Goal: Subscribe to service/newsletter

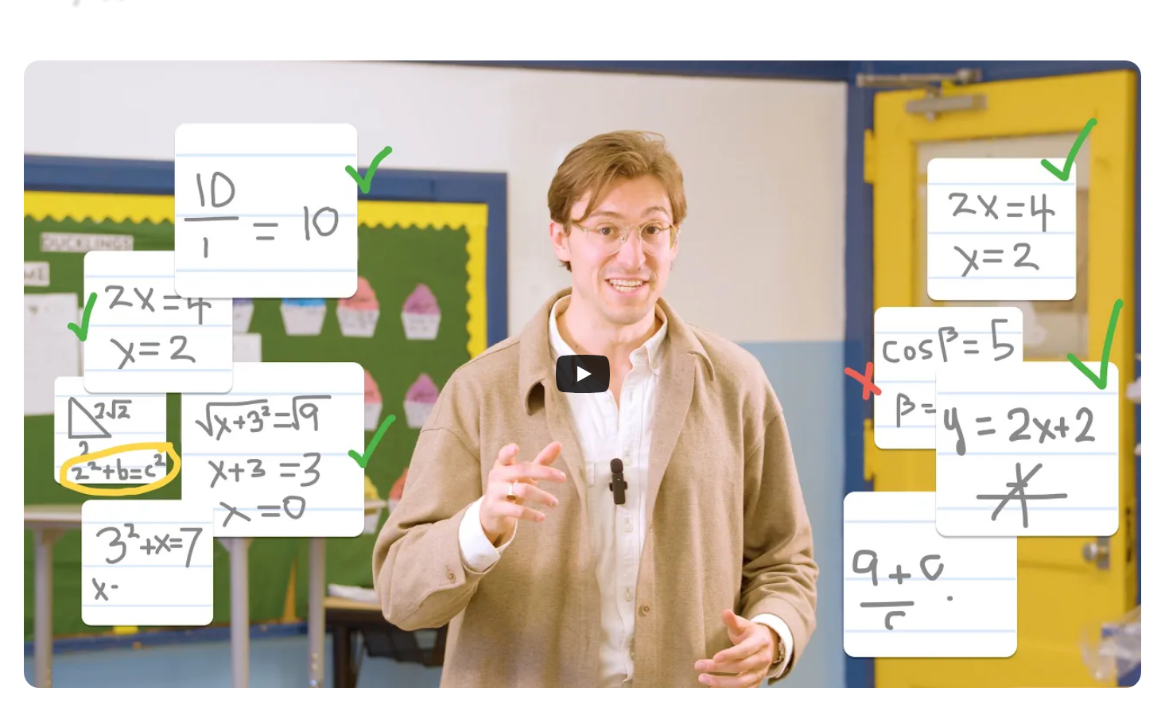
scroll to position [367, 0]
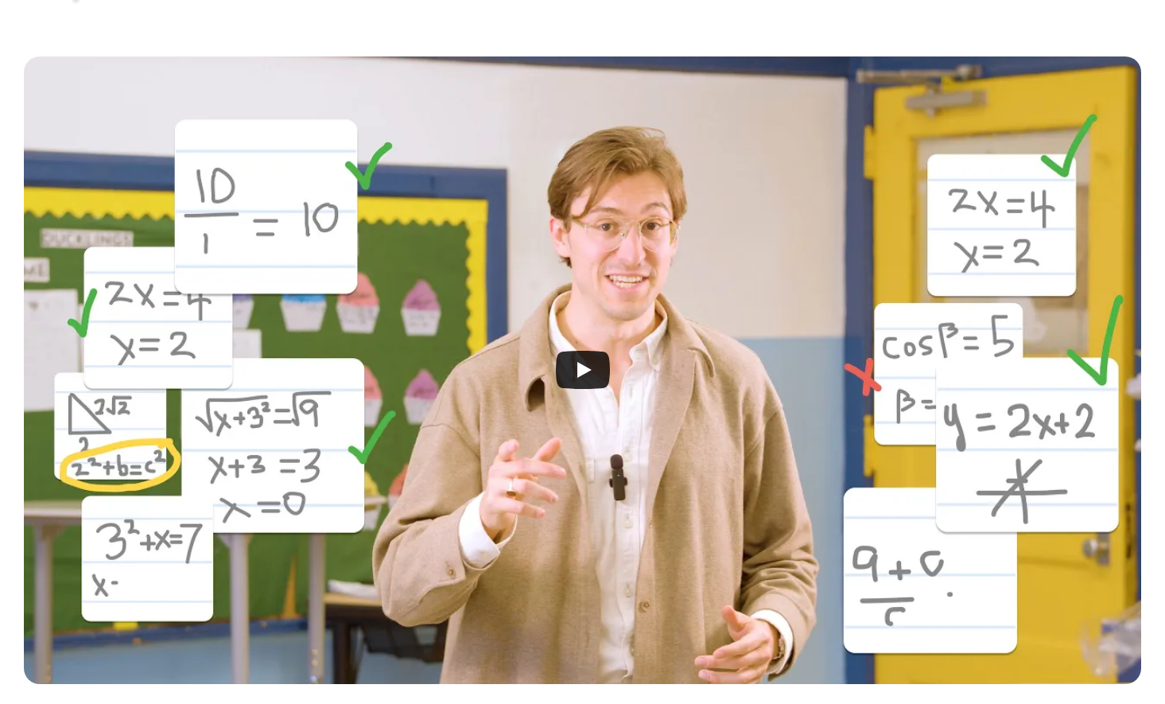
click at [595, 356] on icon "Play" at bounding box center [583, 370] width 54 height 38
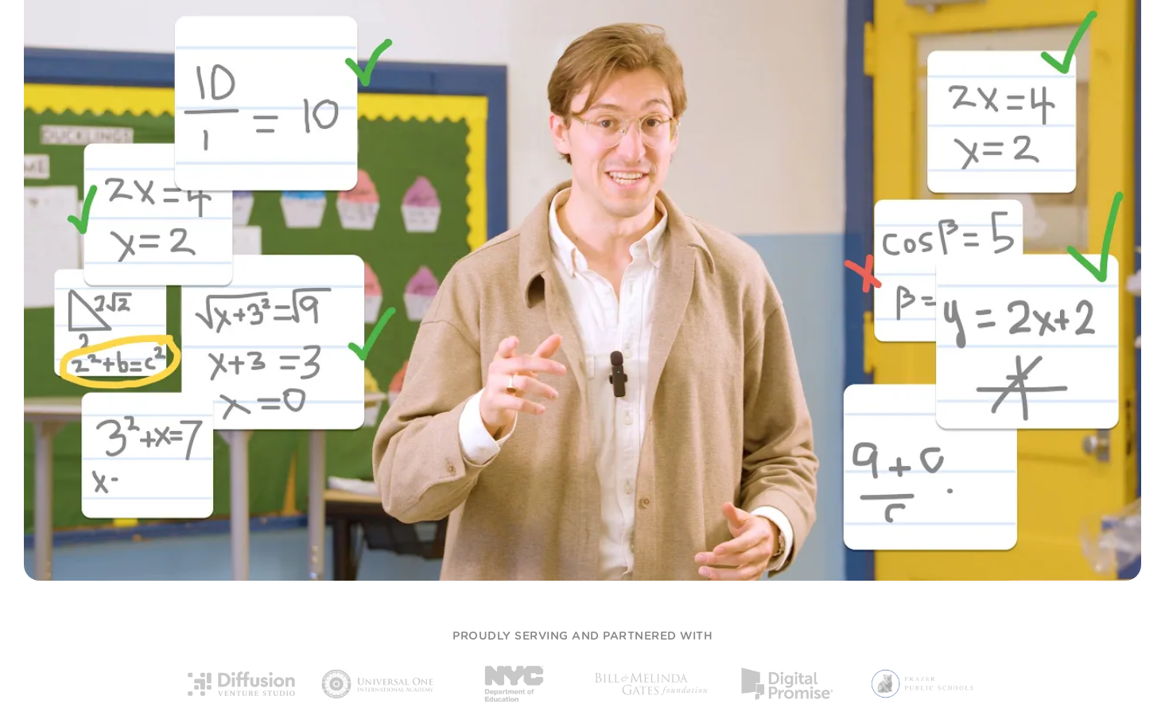
scroll to position [0, 0]
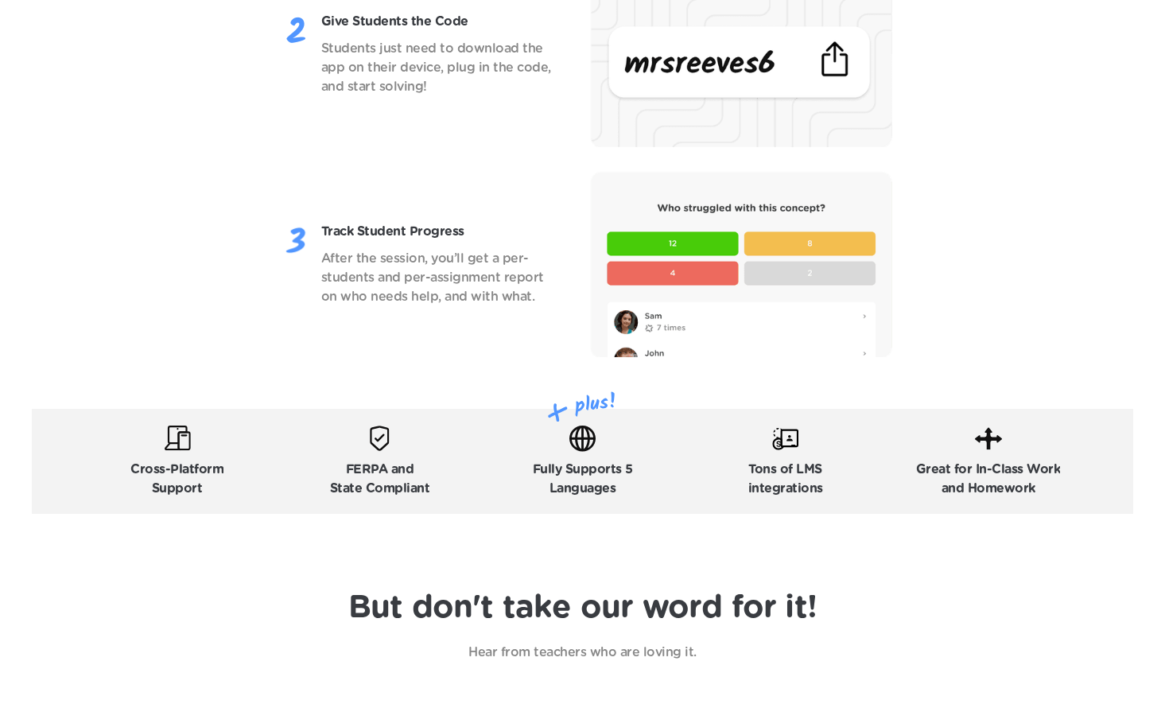
scroll to position [2235, 0]
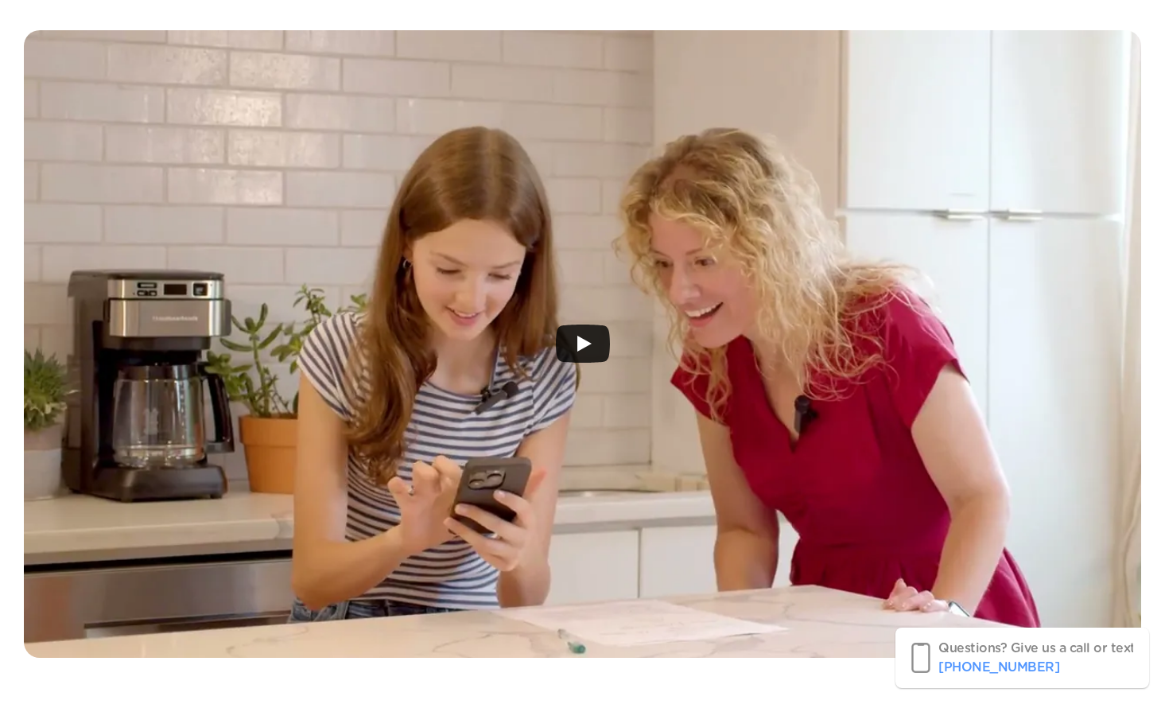
scroll to position [396, 0]
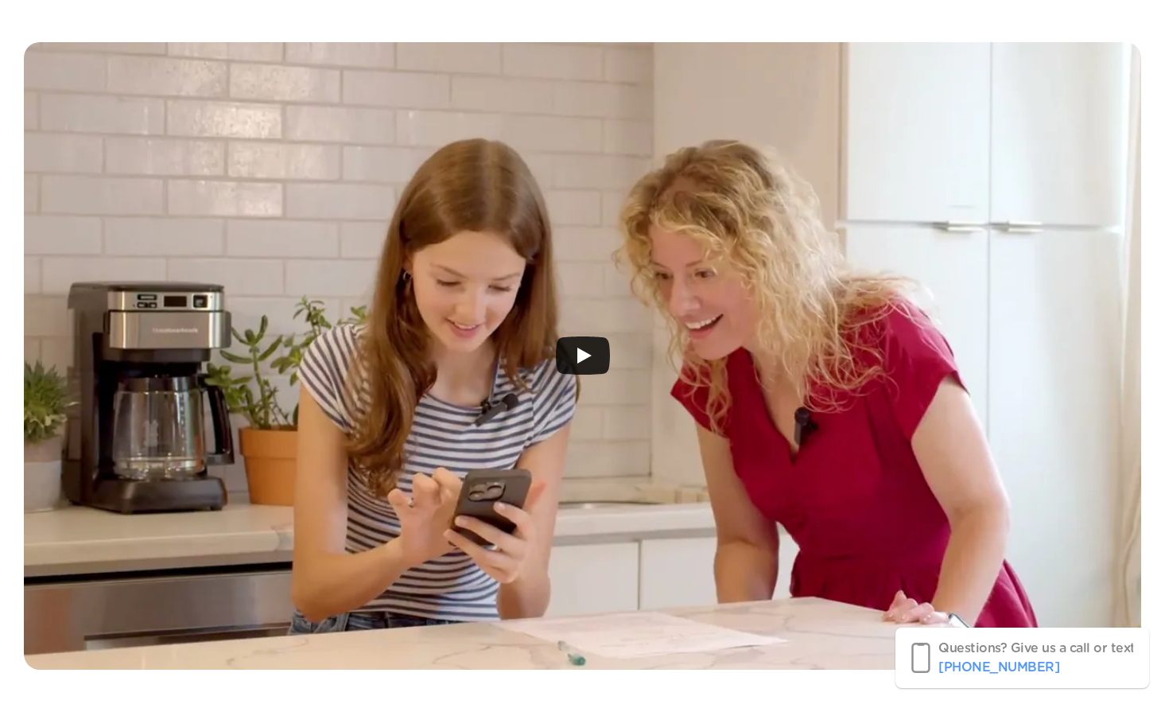
click at [561, 385] on div at bounding box center [582, 355] width 1117 height 627
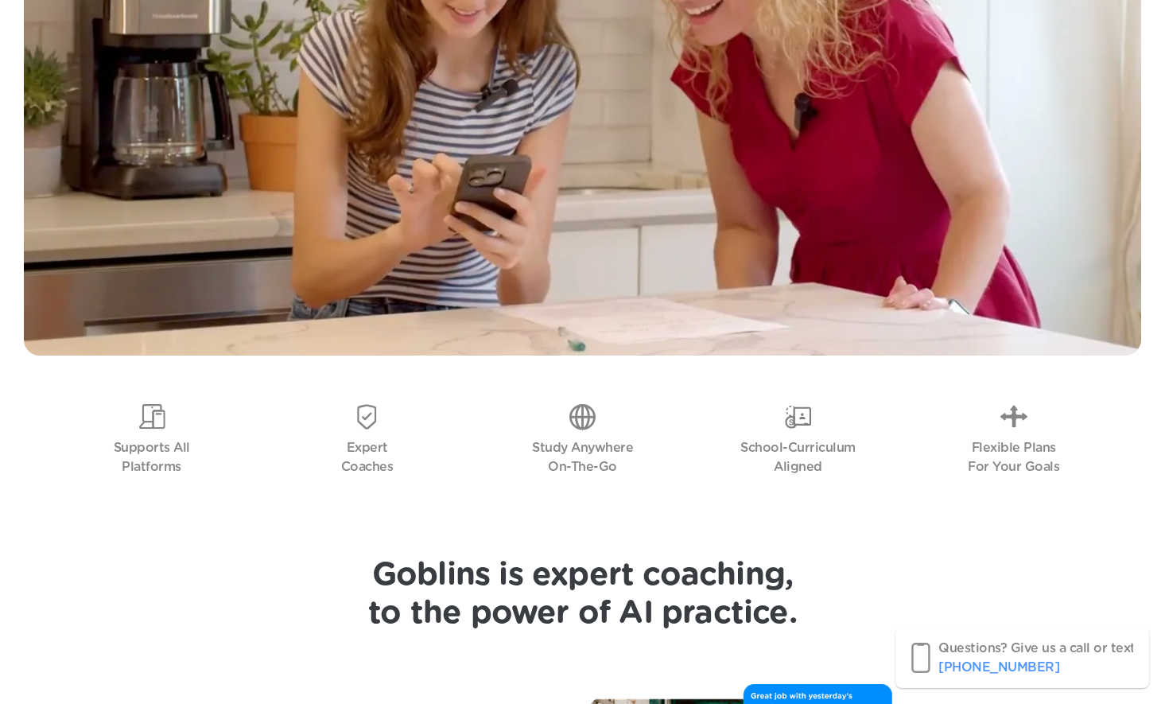
scroll to position [0, 0]
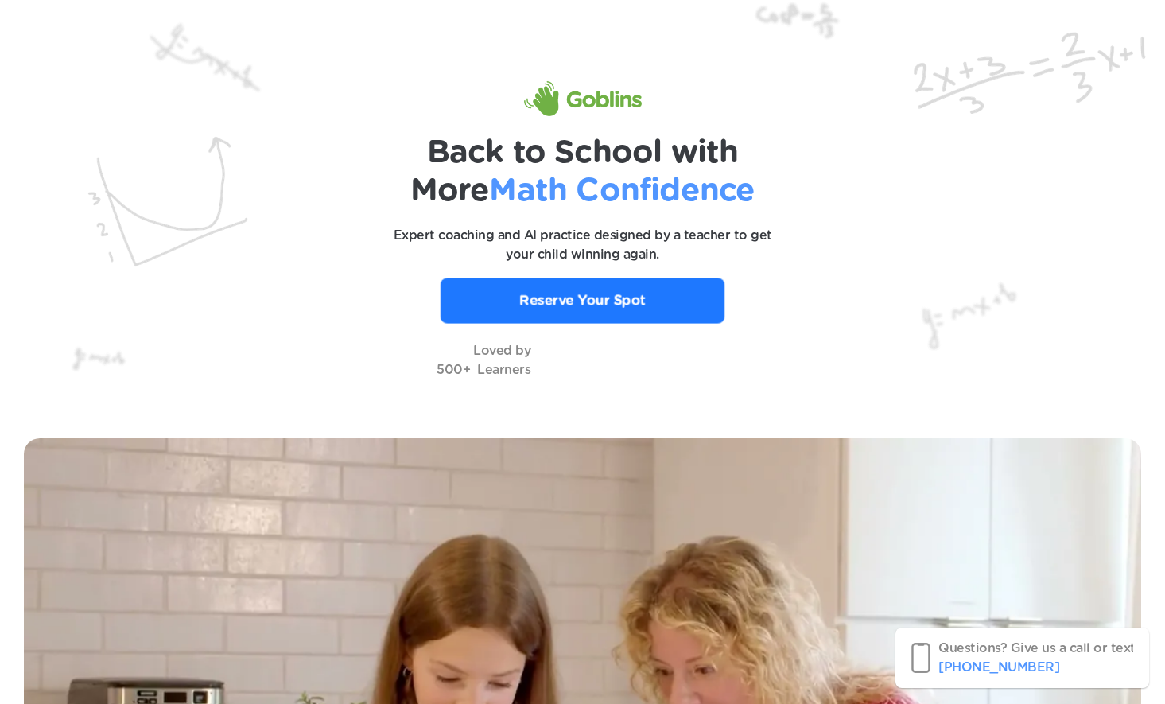
click at [571, 303] on p "Reserve Your Spot" at bounding box center [582, 300] width 126 height 21
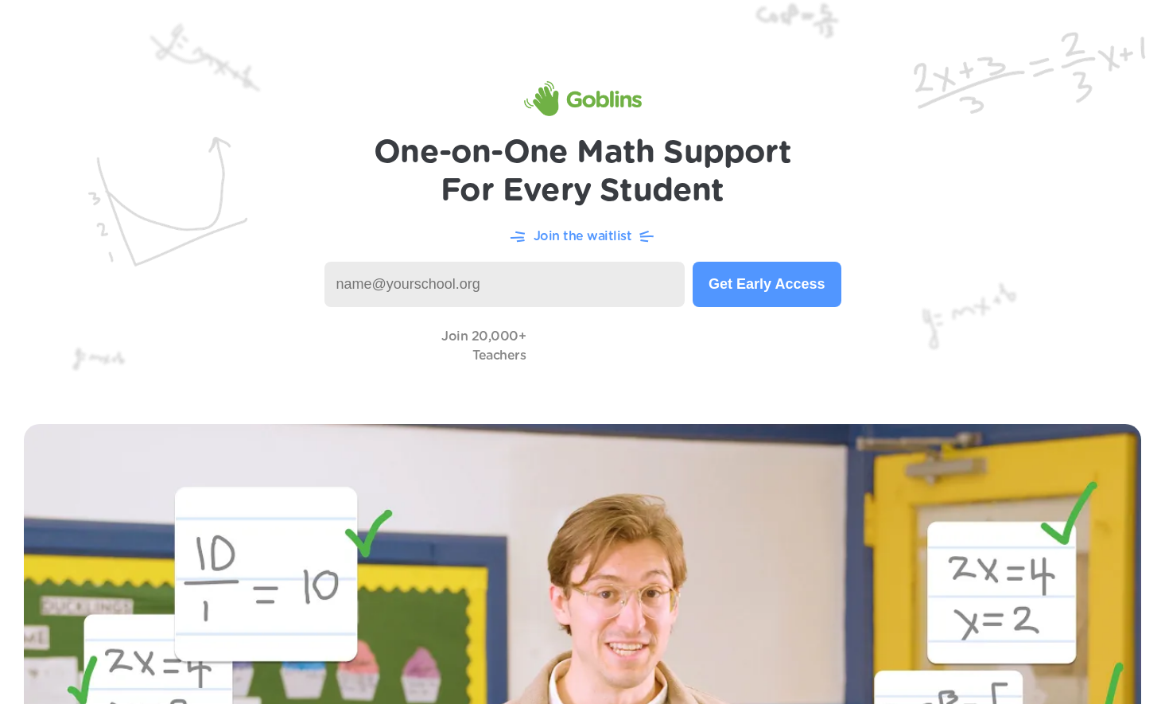
click at [565, 355] on video at bounding box center [613, 345] width 159 height 45
click at [585, 290] on input at bounding box center [504, 284] width 361 height 45
click at [594, 235] on p "Join the waitlist" at bounding box center [583, 236] width 99 height 19
click at [582, 283] on input at bounding box center [504, 284] width 361 height 45
click at [743, 287] on button "Get Early Access" at bounding box center [767, 284] width 148 height 45
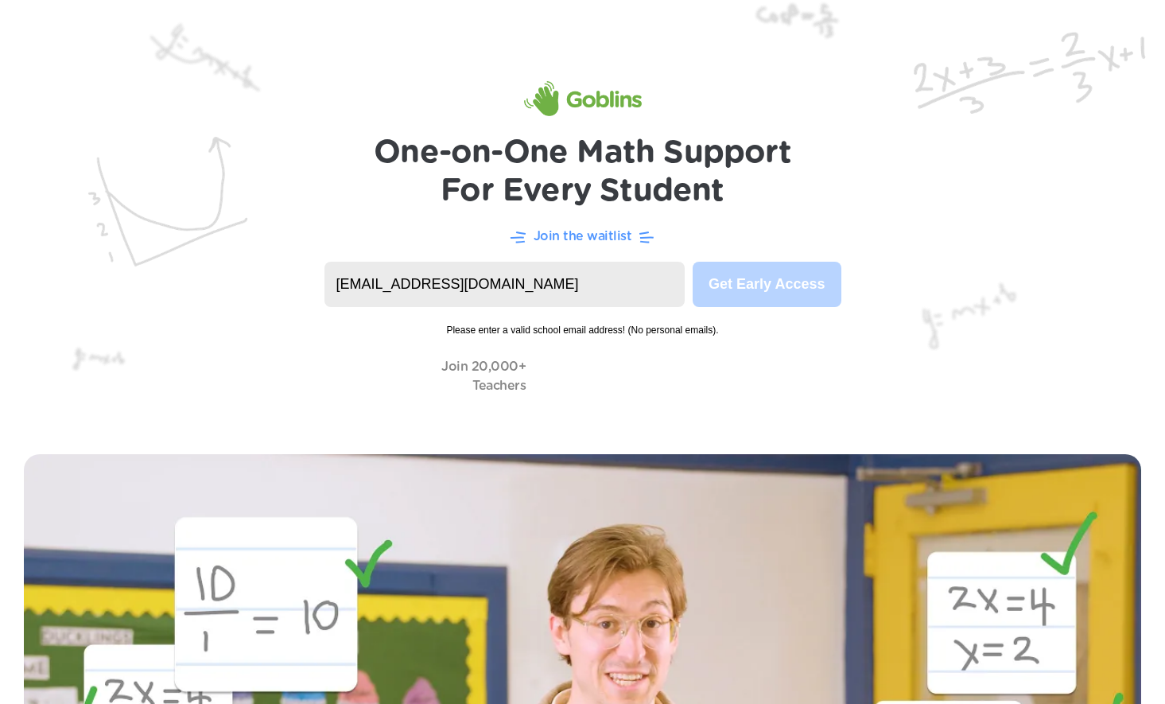
click at [572, 277] on input "karttikeyamangalam@gmail.com" at bounding box center [504, 284] width 361 height 45
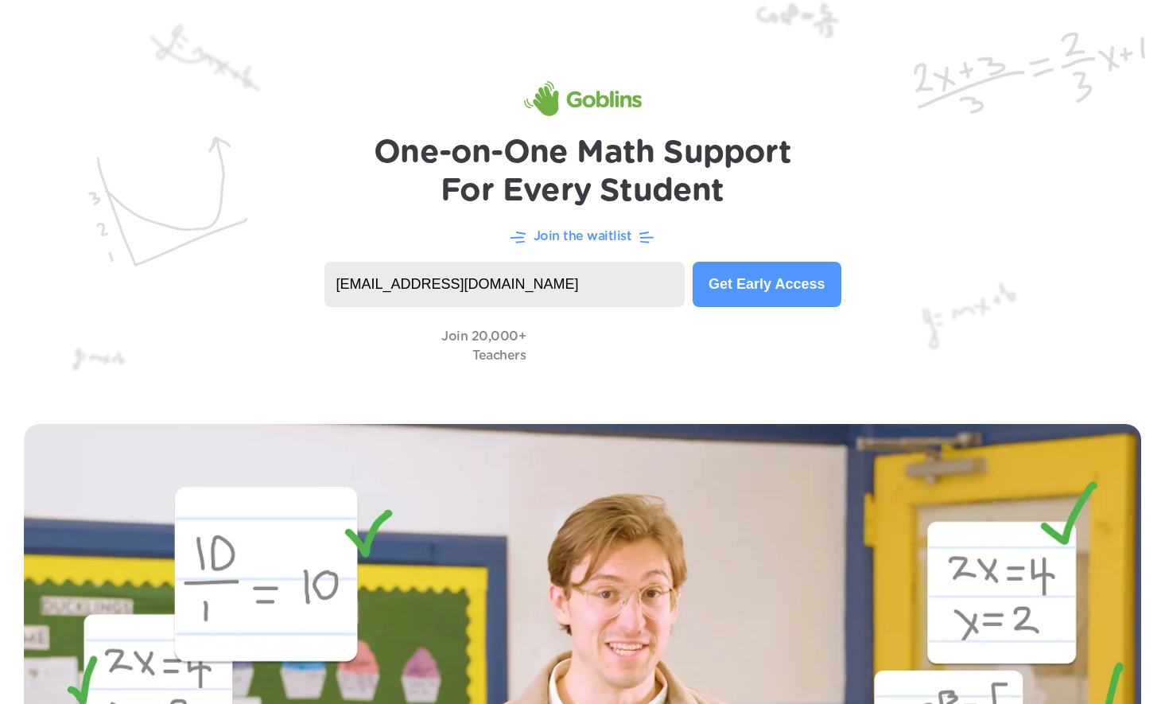
type input "mangalam@berkeley.edu"
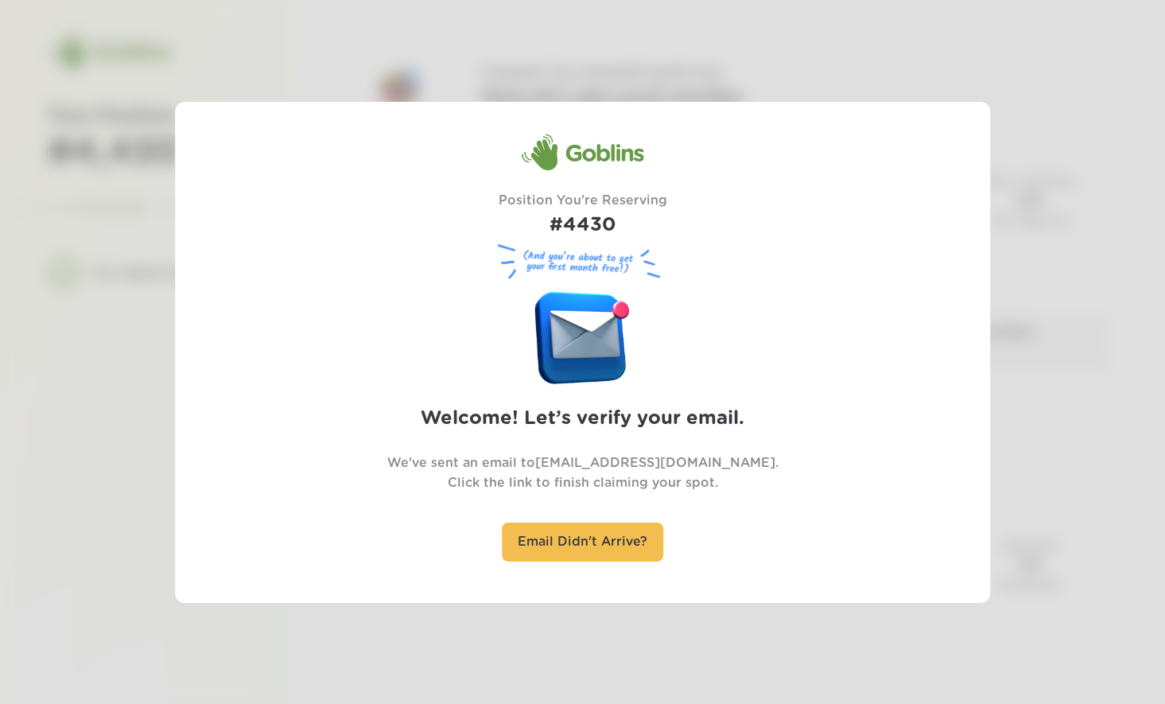
click at [799, 42] on div at bounding box center [582, 352] width 1165 height 704
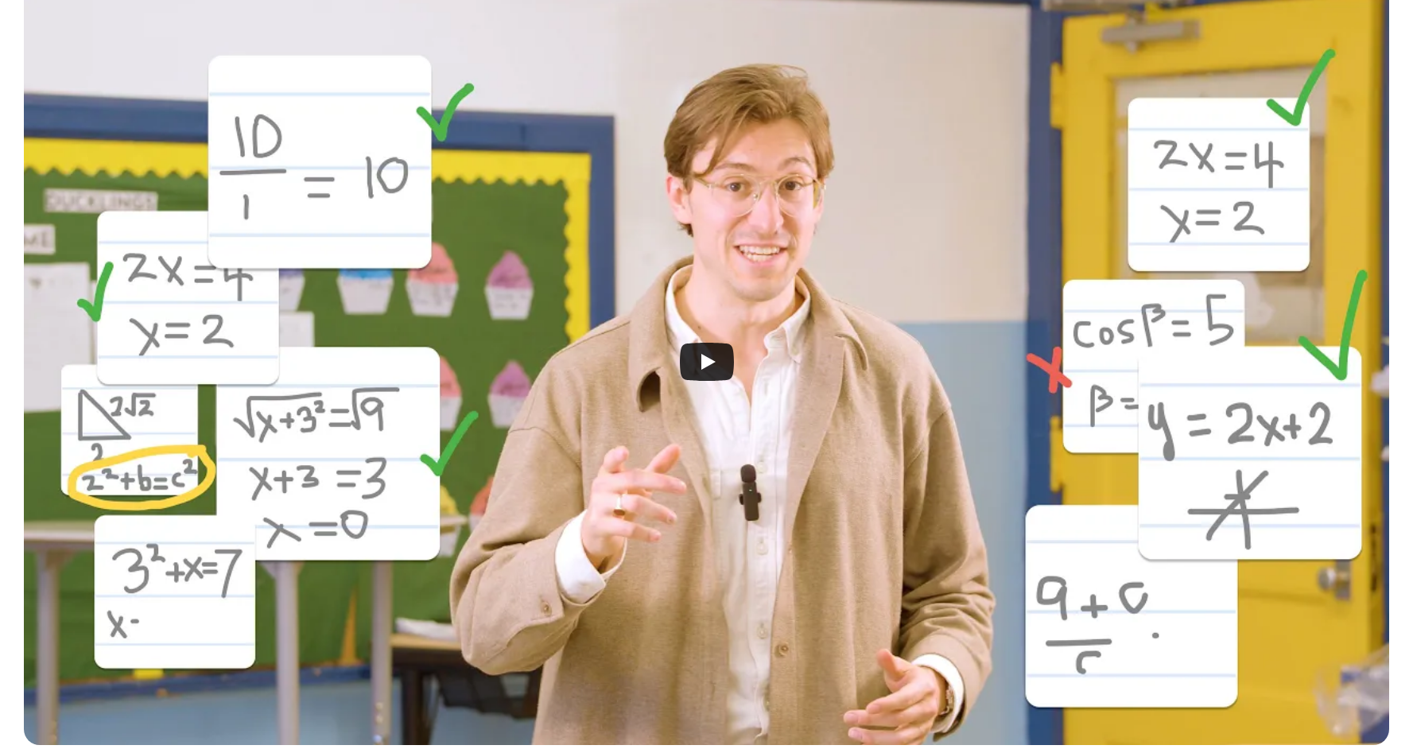
scroll to position [493, 0]
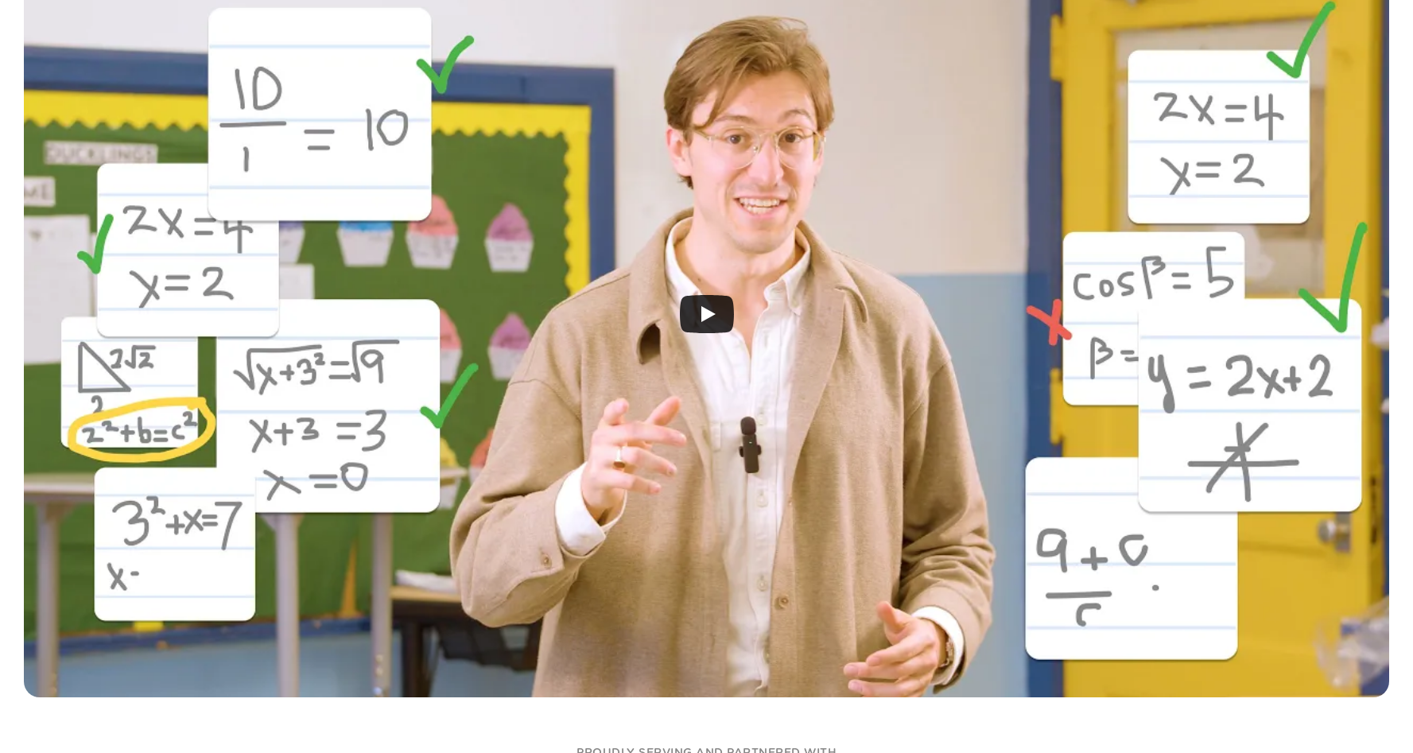
click at [720, 335] on div at bounding box center [706, 314] width 1365 height 767
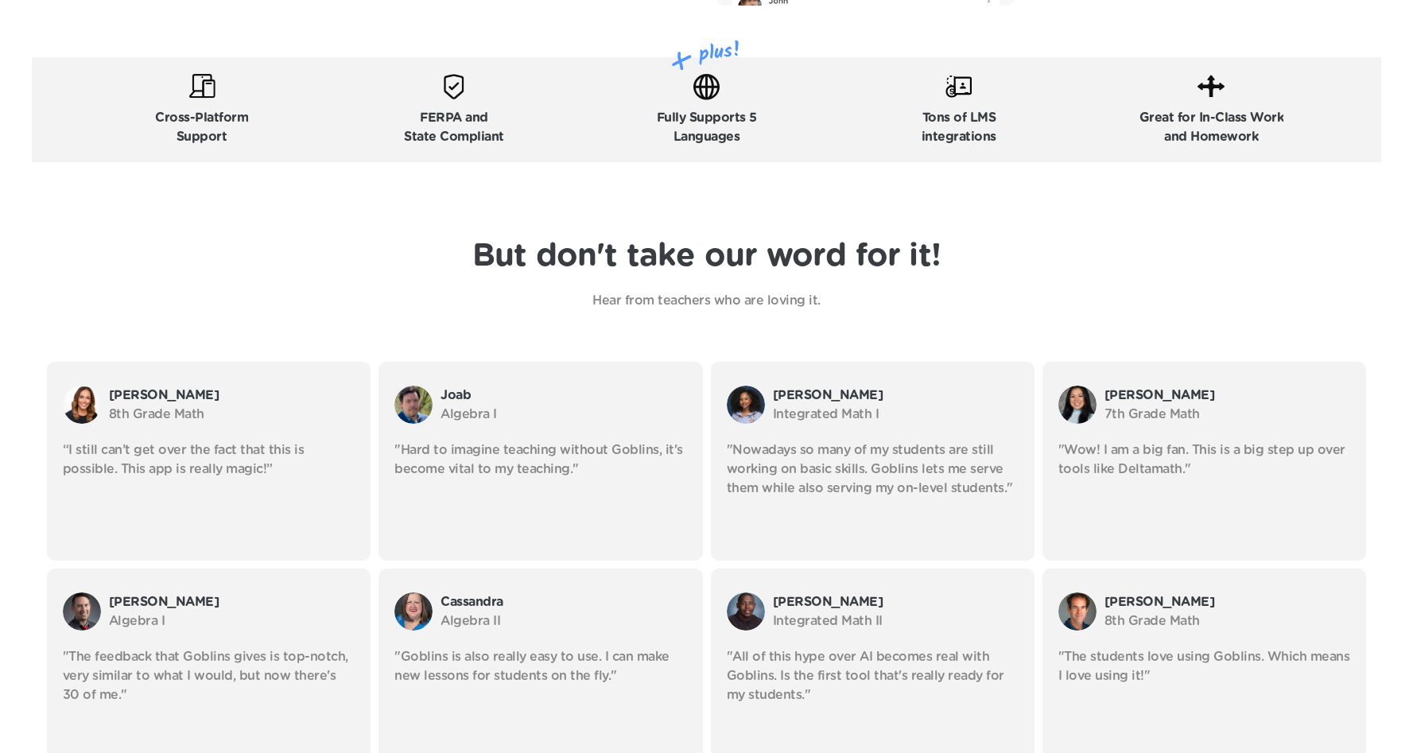
scroll to position [2771, 0]
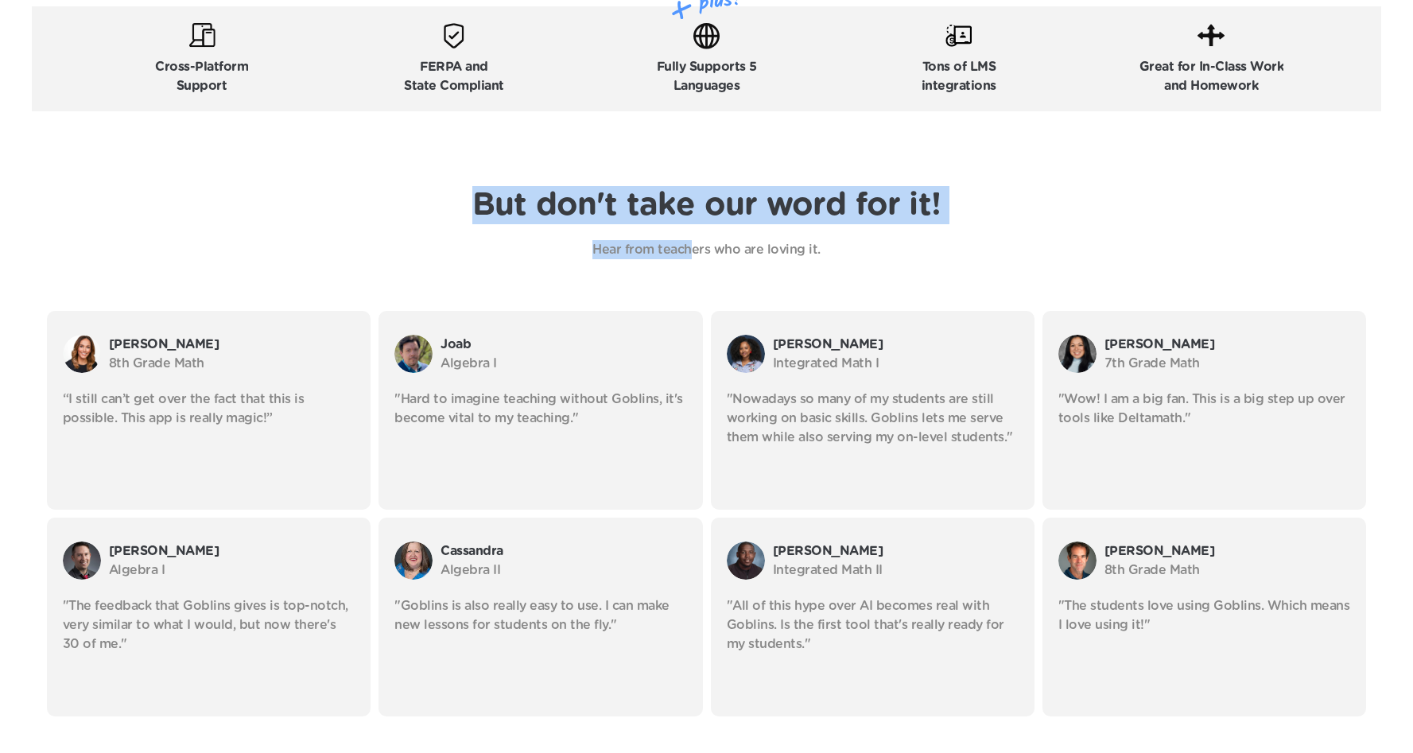
drag, startPoint x: 478, startPoint y: 212, endPoint x: 689, endPoint y: 249, distance: 214.8
click at [689, 249] on div "But don't take our word for it! Hear from teachers who are loving it." at bounding box center [706, 222] width 1349 height 73
click at [689, 262] on app-color-item at bounding box center [693, 270] width 16 height 16
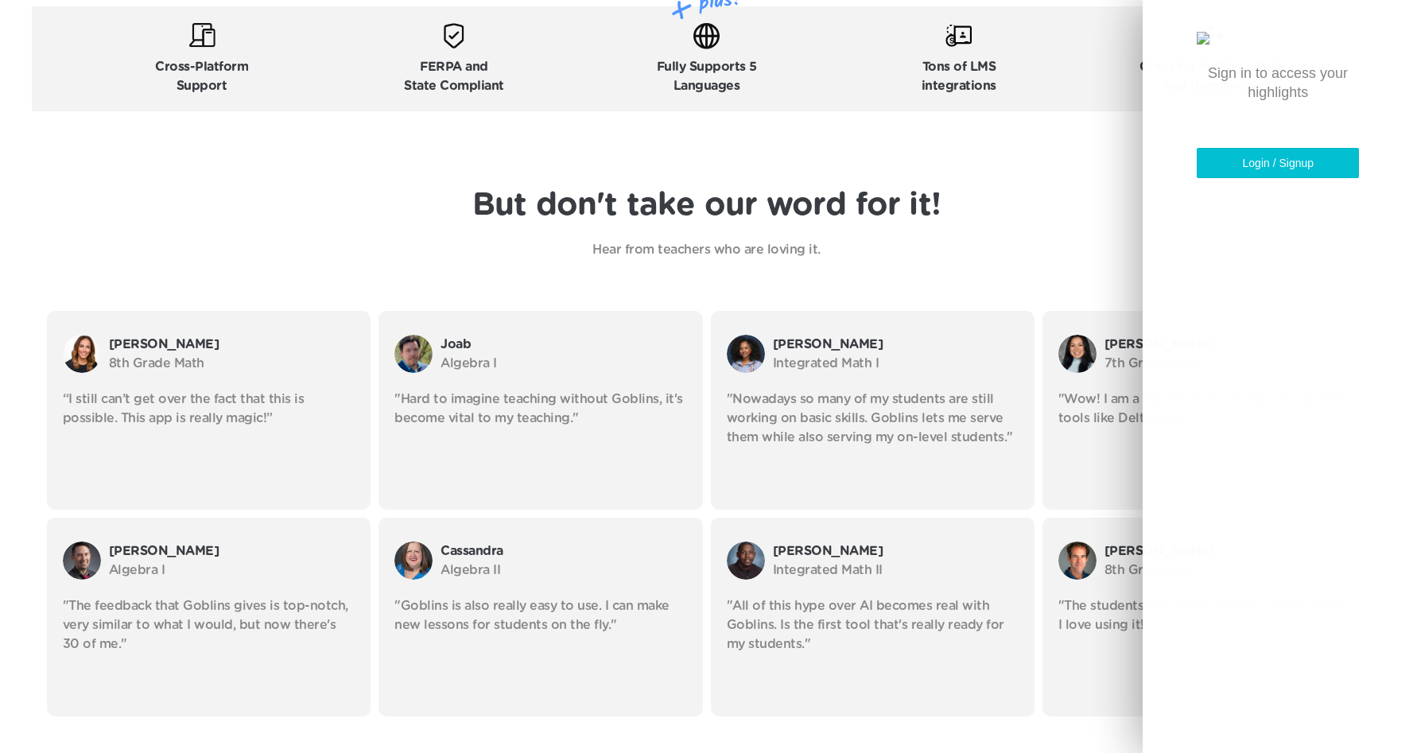
click at [643, 268] on header "But don't take our word for it! Hear from teachers who are loving it. [PERSON_N…" at bounding box center [706, 445] width 1413 height 605
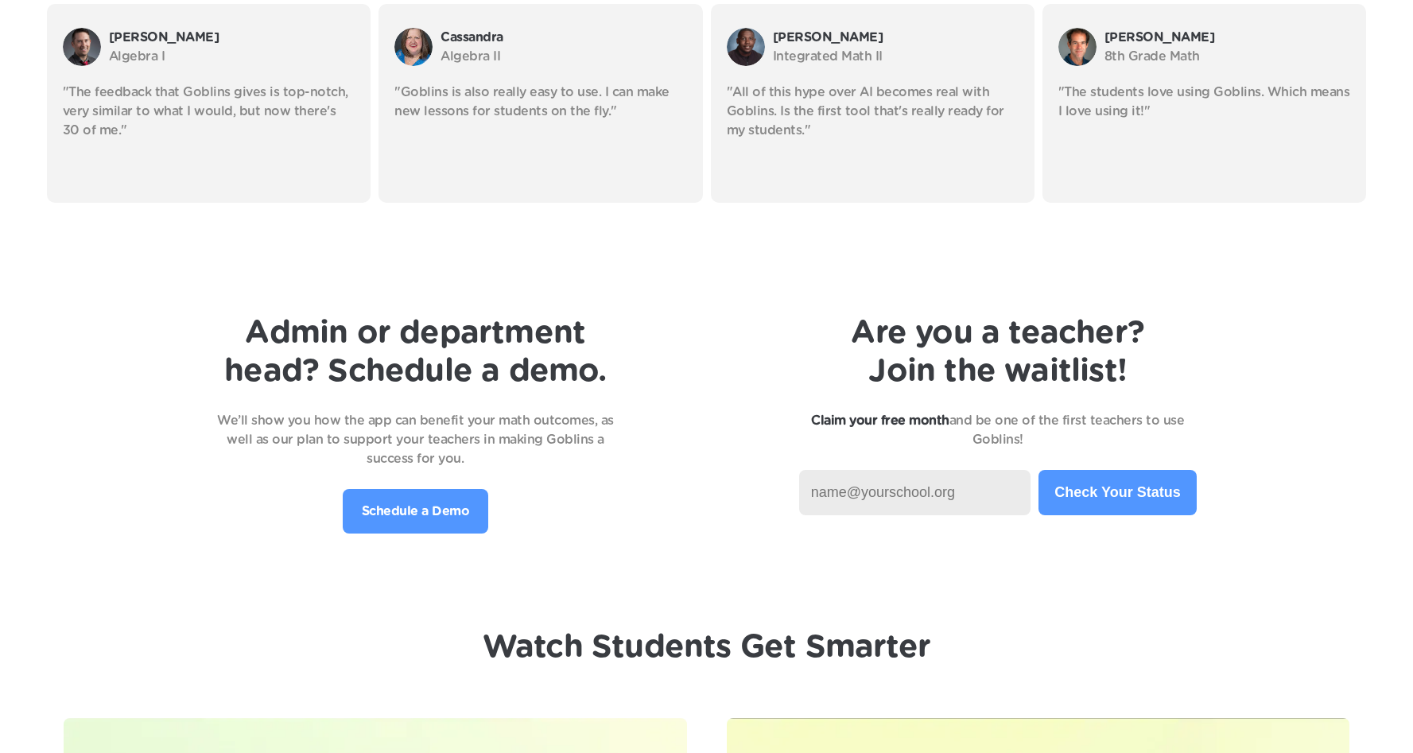
scroll to position [3288, 0]
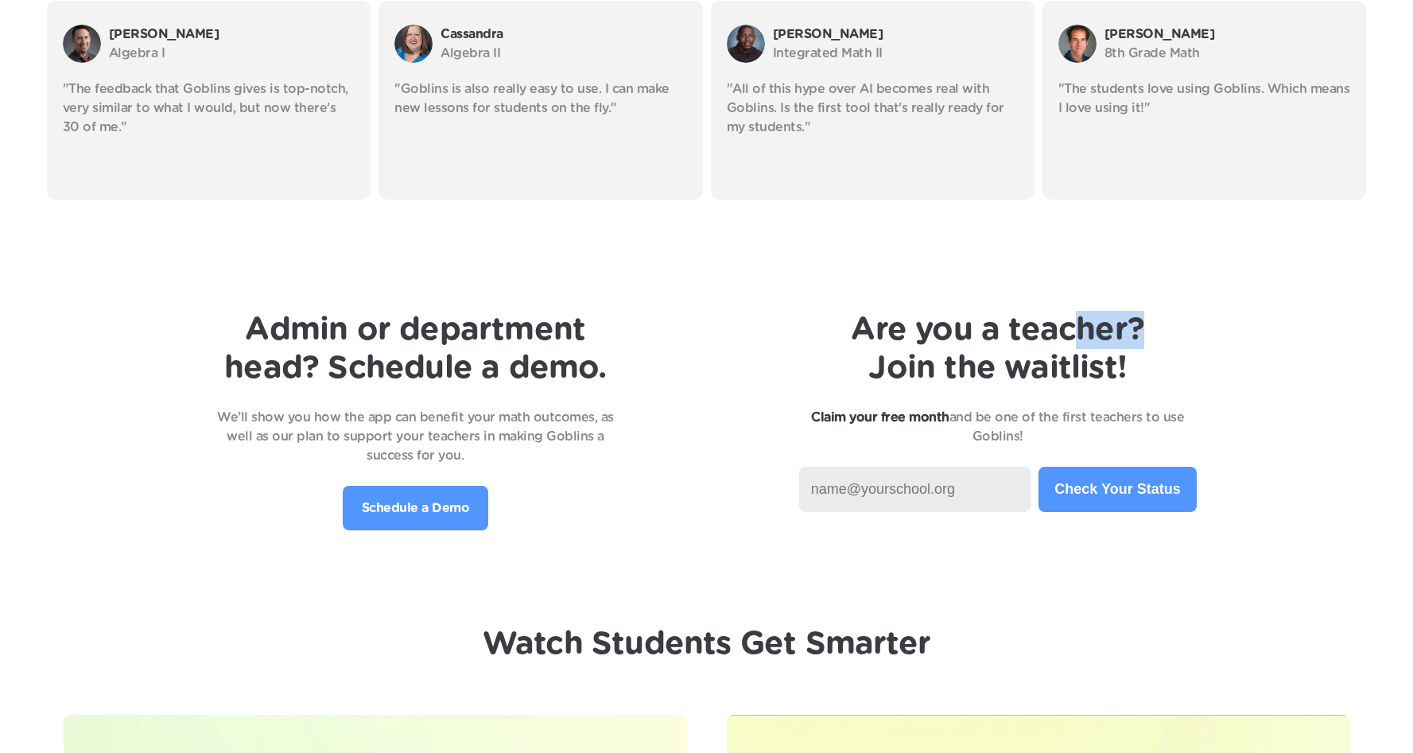
drag, startPoint x: 1283, startPoint y: 339, endPoint x: 1072, endPoint y: 336, distance: 211.5
click at [1074, 336] on div "Admin or department head? Schedule a demo. We’ll show you how the app can benef…" at bounding box center [706, 420] width 1349 height 219
drag, startPoint x: 1069, startPoint y: 336, endPoint x: 965, endPoint y: 367, distance: 109.4
click at [965, 367] on body "One-on-One Math Support For Every Student Join the waitlist Check Your Status J…" at bounding box center [706, 41] width 1413 height 6659
click at [965, 367] on h1 "Are you a teacher? Join the waitlist!" at bounding box center [998, 349] width 398 height 76
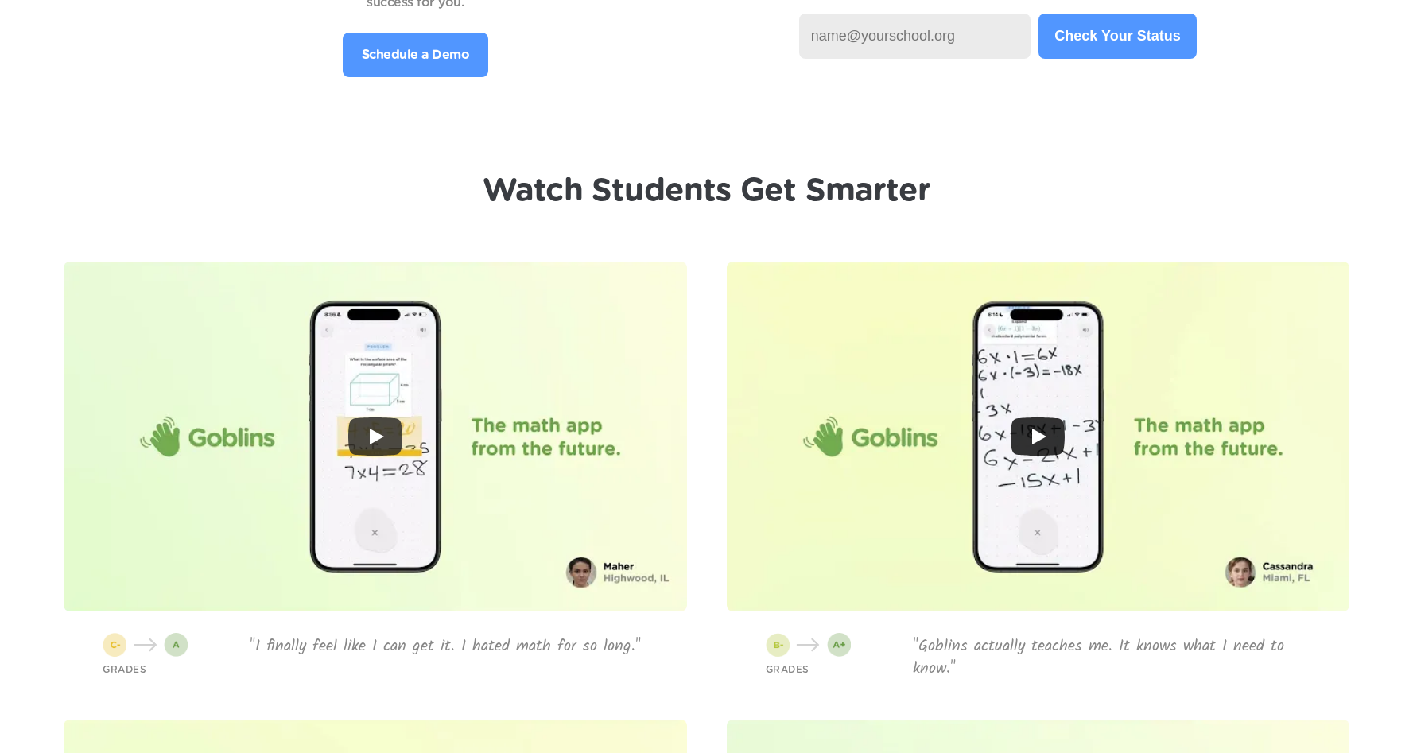
scroll to position [3789, 0]
